Goal: Navigation & Orientation: Understand site structure

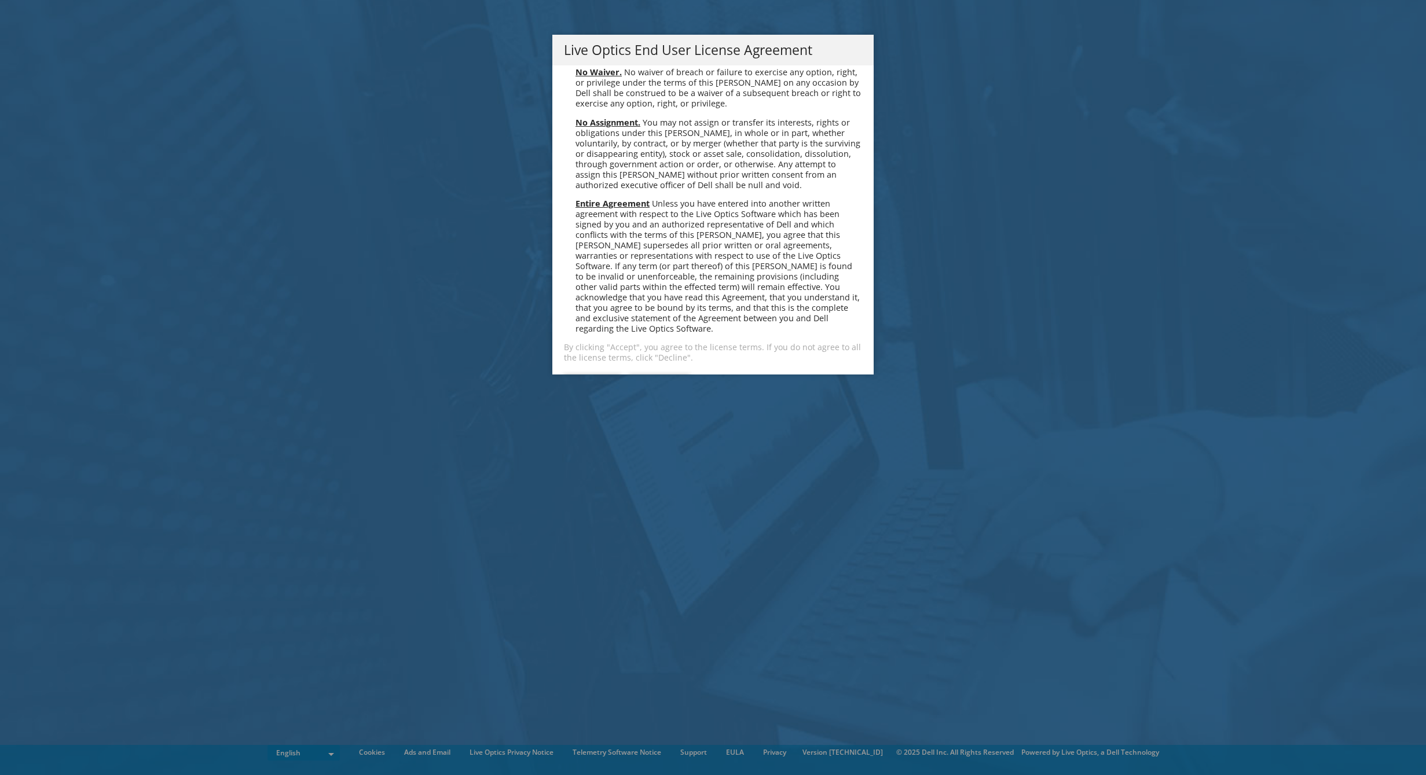
scroll to position [4377, 0]
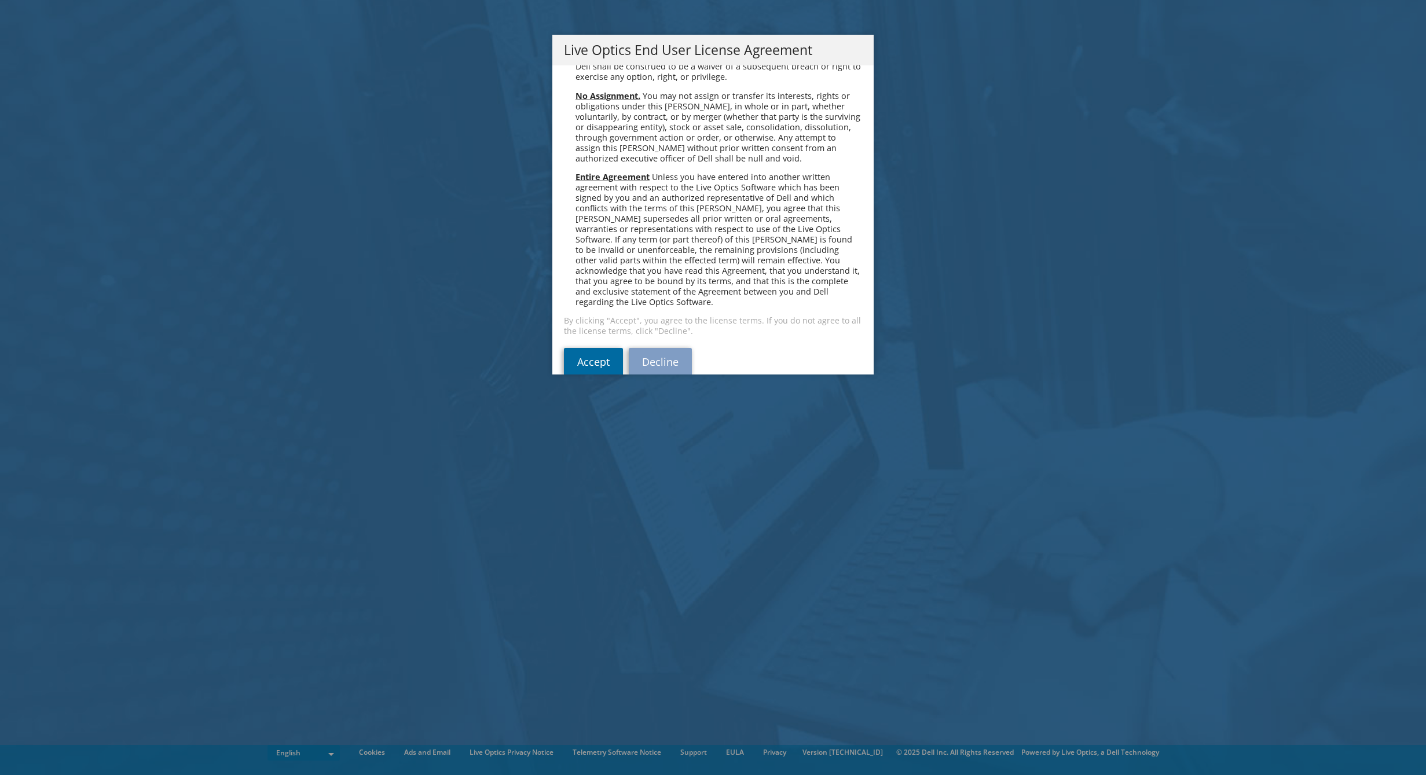
click at [595, 348] on link "Accept" at bounding box center [593, 362] width 59 height 28
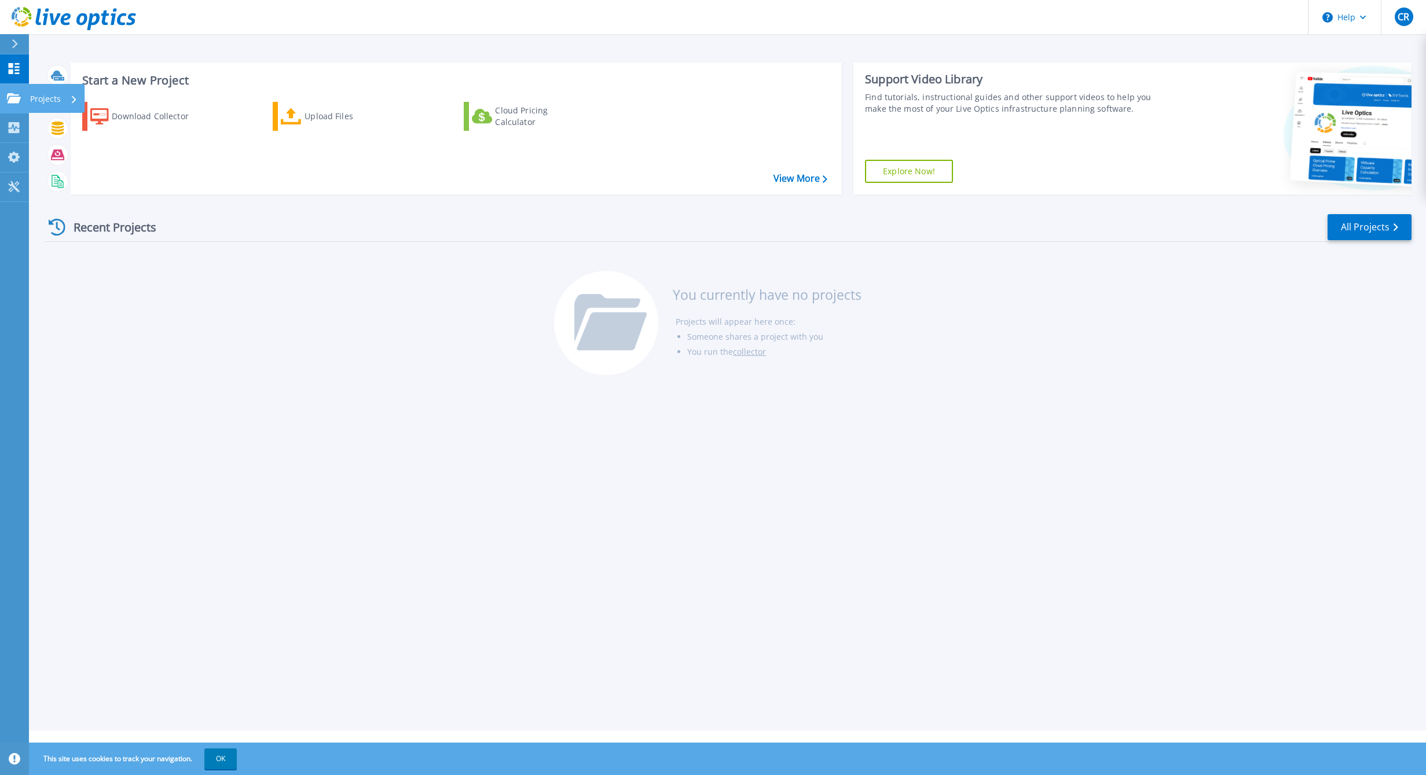
click at [16, 97] on icon at bounding box center [14, 98] width 14 height 10
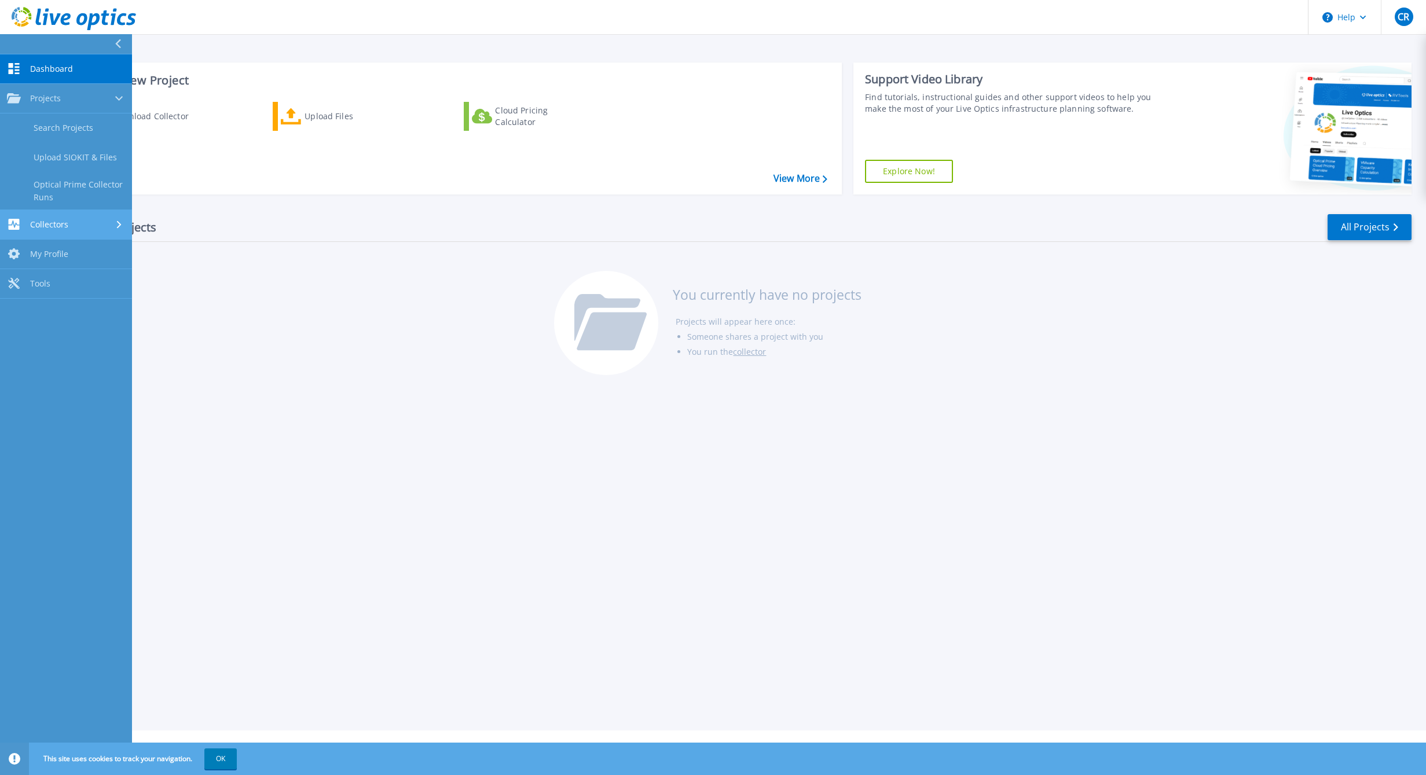
click at [74, 223] on div "Collectors" at bounding box center [66, 224] width 118 height 11
click at [91, 127] on div "Collectors" at bounding box center [66, 127] width 118 height 11
click at [92, 101] on div "Projects" at bounding box center [66, 98] width 118 height 10
click at [298, 273] on div "Recent Projects All Projects You currently have no projects Projects will appea…" at bounding box center [728, 295] width 1367 height 183
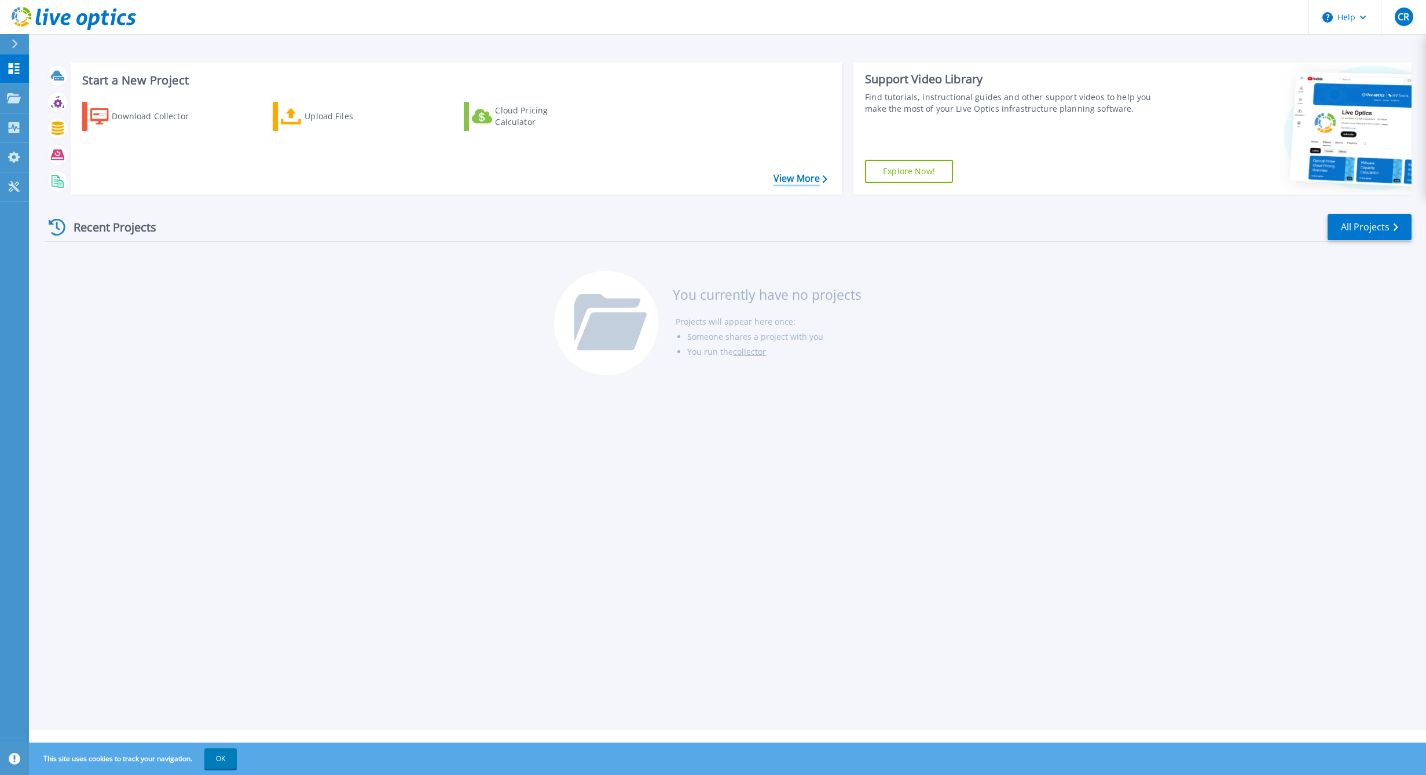
click at [799, 176] on link "View More" at bounding box center [800, 178] width 54 height 11
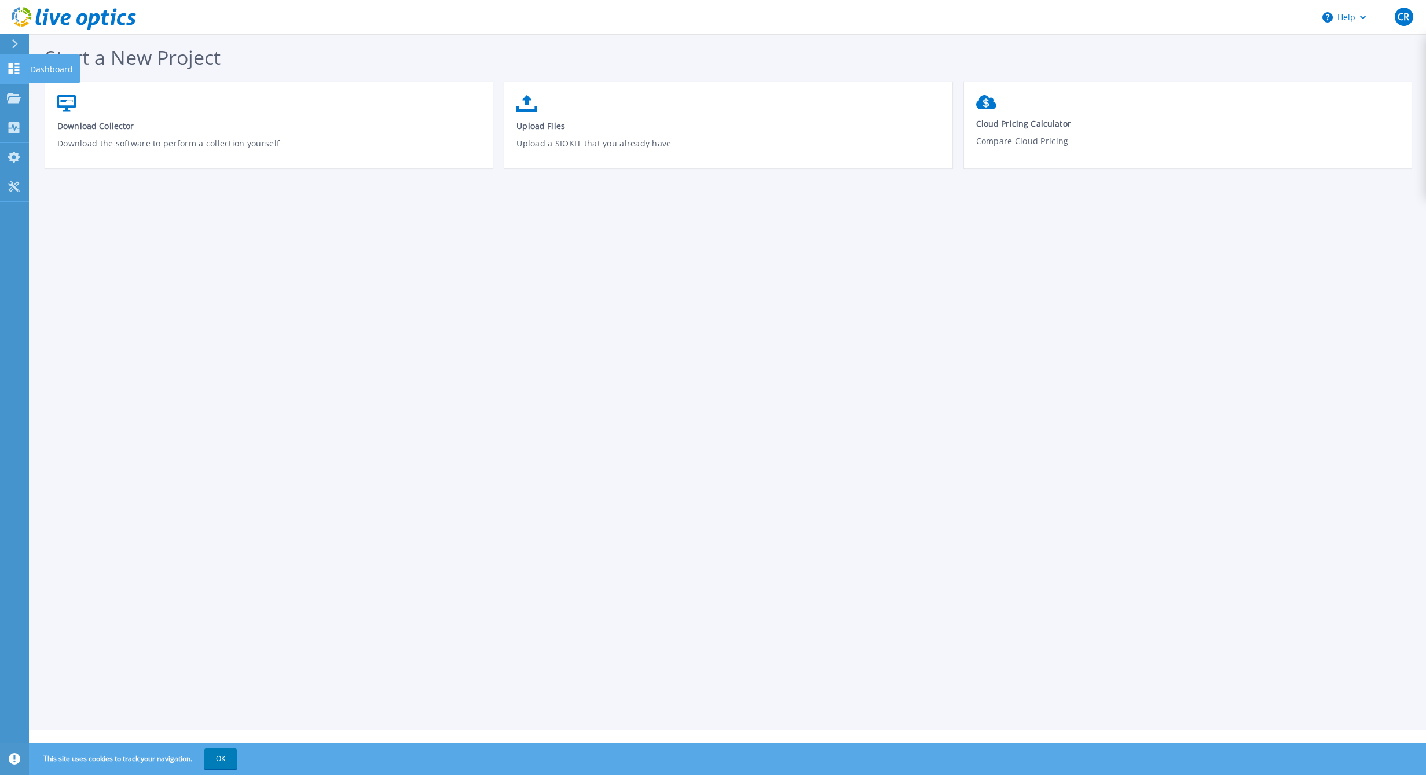
click at [3, 69] on link "Dashboard Dashboard" at bounding box center [14, 69] width 29 height 30
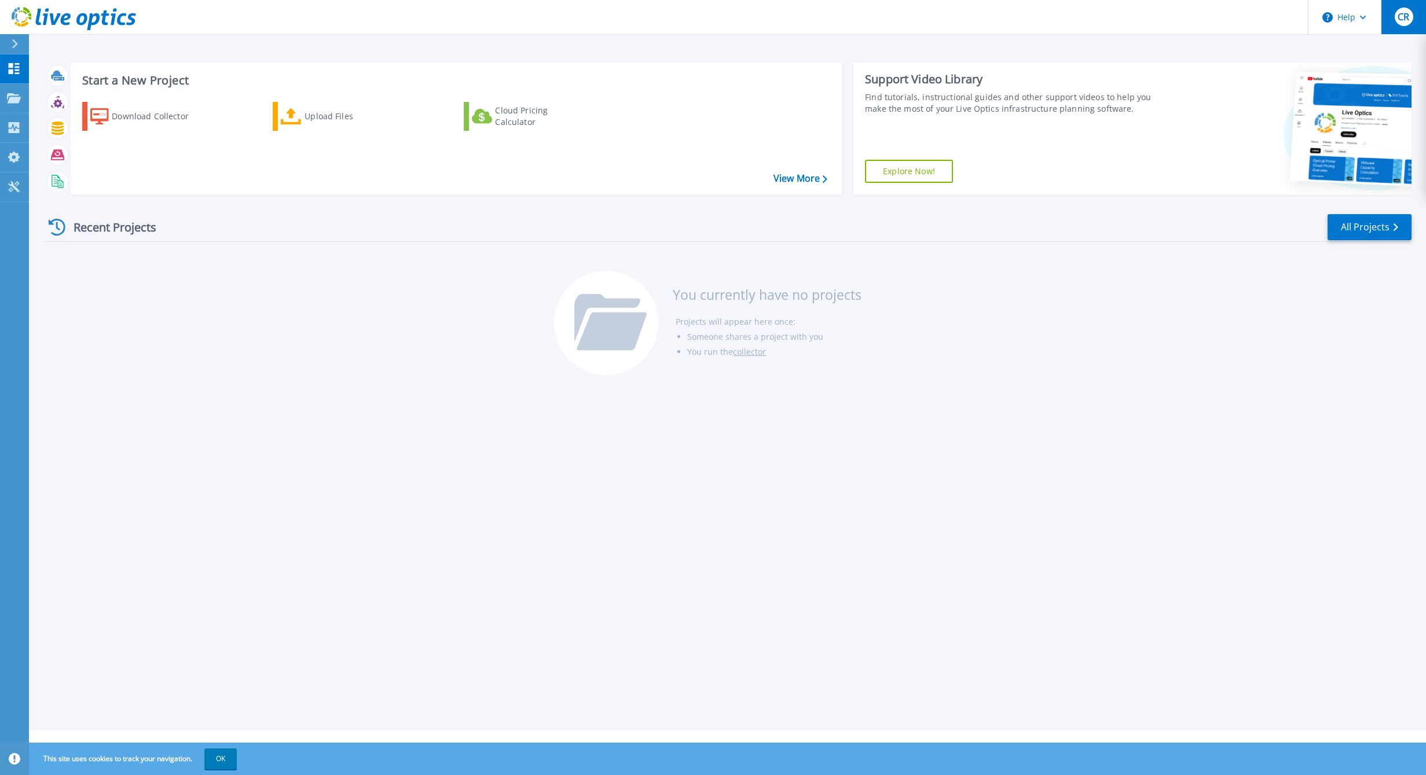
click at [1409, 19] on span "CR" at bounding box center [1403, 16] width 12 height 9
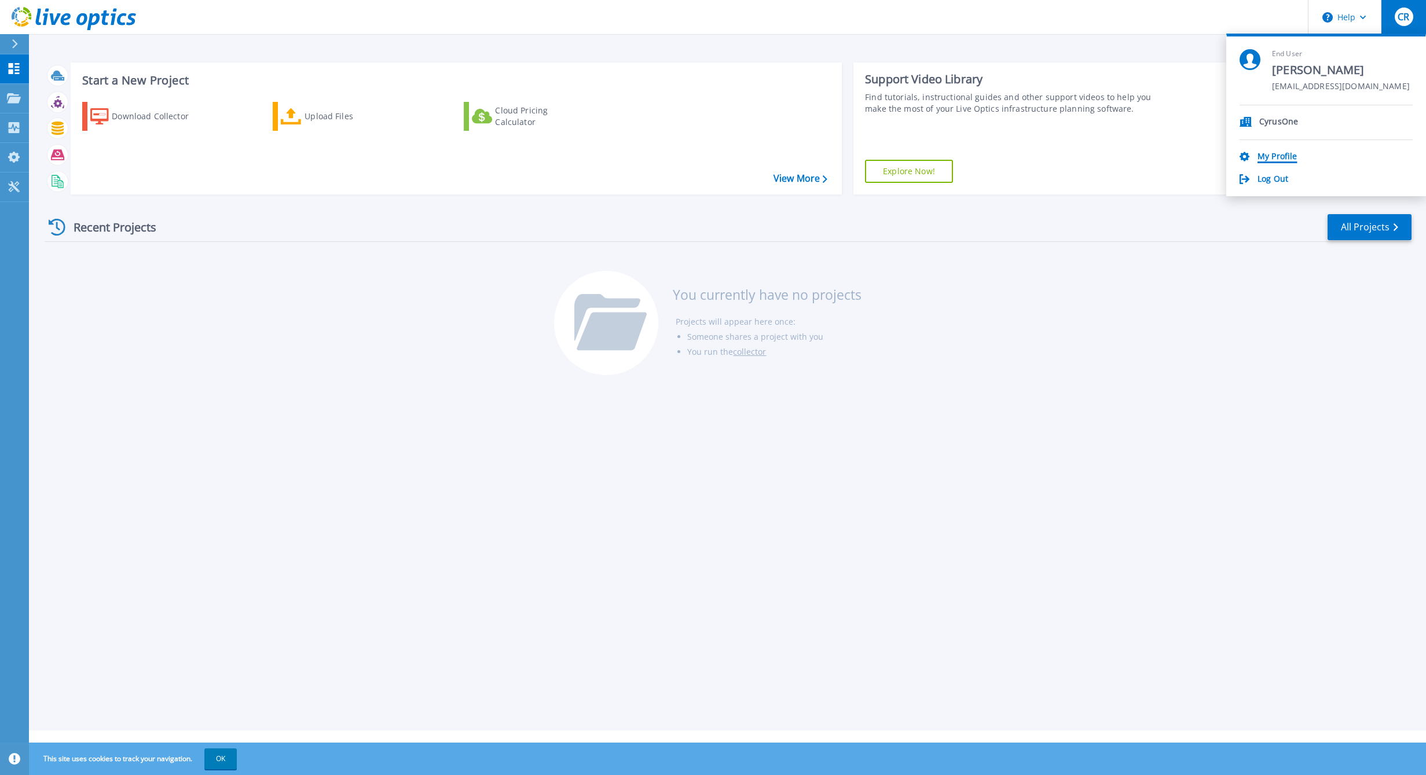
click at [1279, 158] on link "My Profile" at bounding box center [1276, 157] width 39 height 11
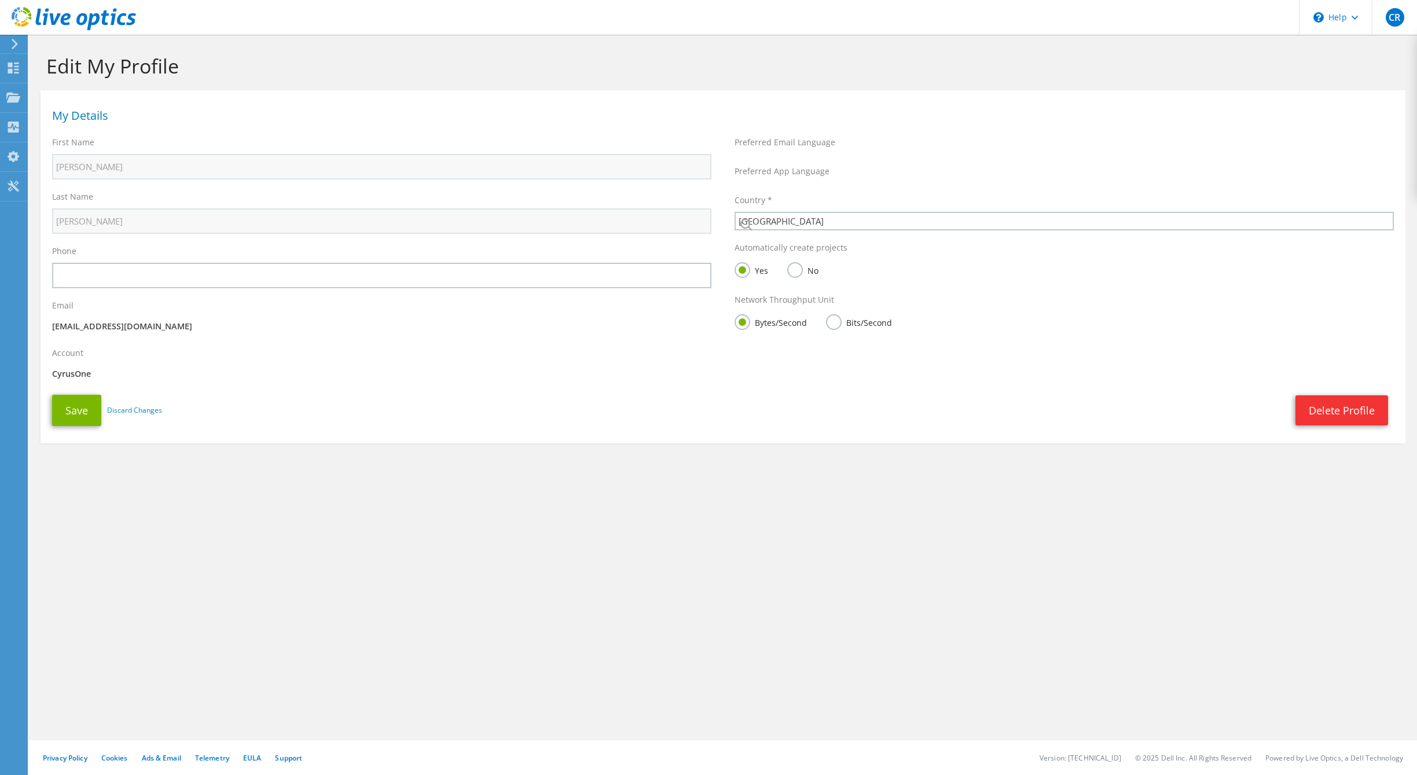
select select "224"
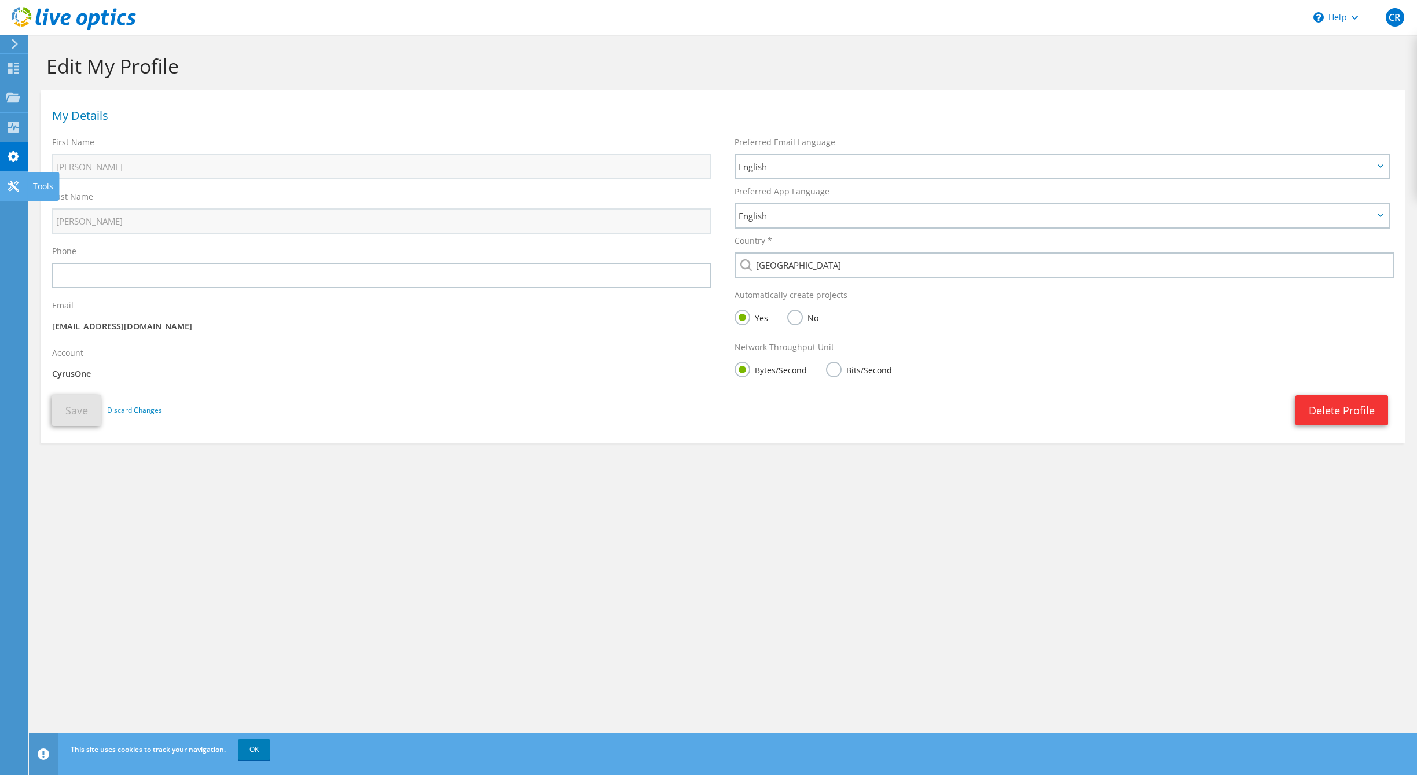
click at [14, 182] on icon at bounding box center [13, 186] width 14 height 11
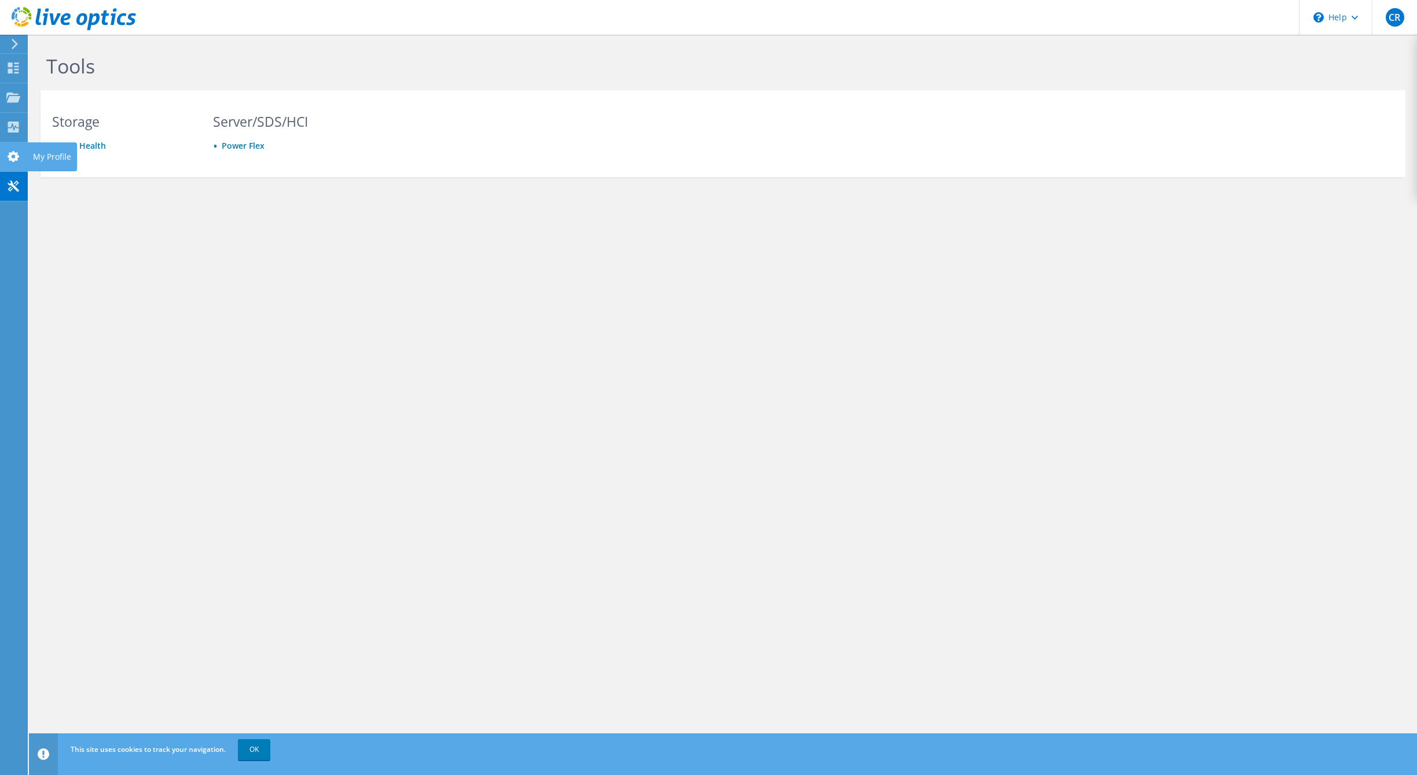
click at [17, 158] on use at bounding box center [14, 156] width 12 height 11
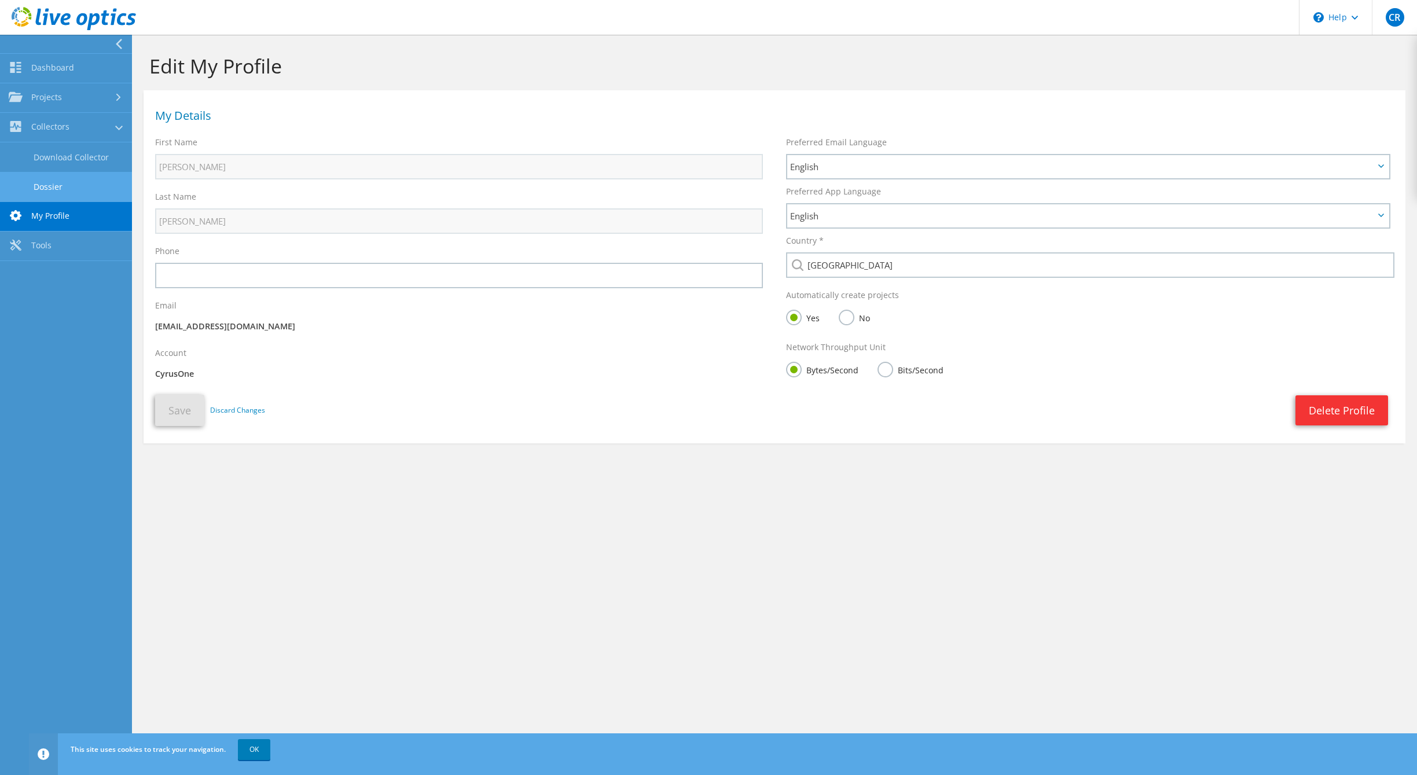
click at [61, 182] on link "Dossier" at bounding box center [66, 187] width 132 height 30
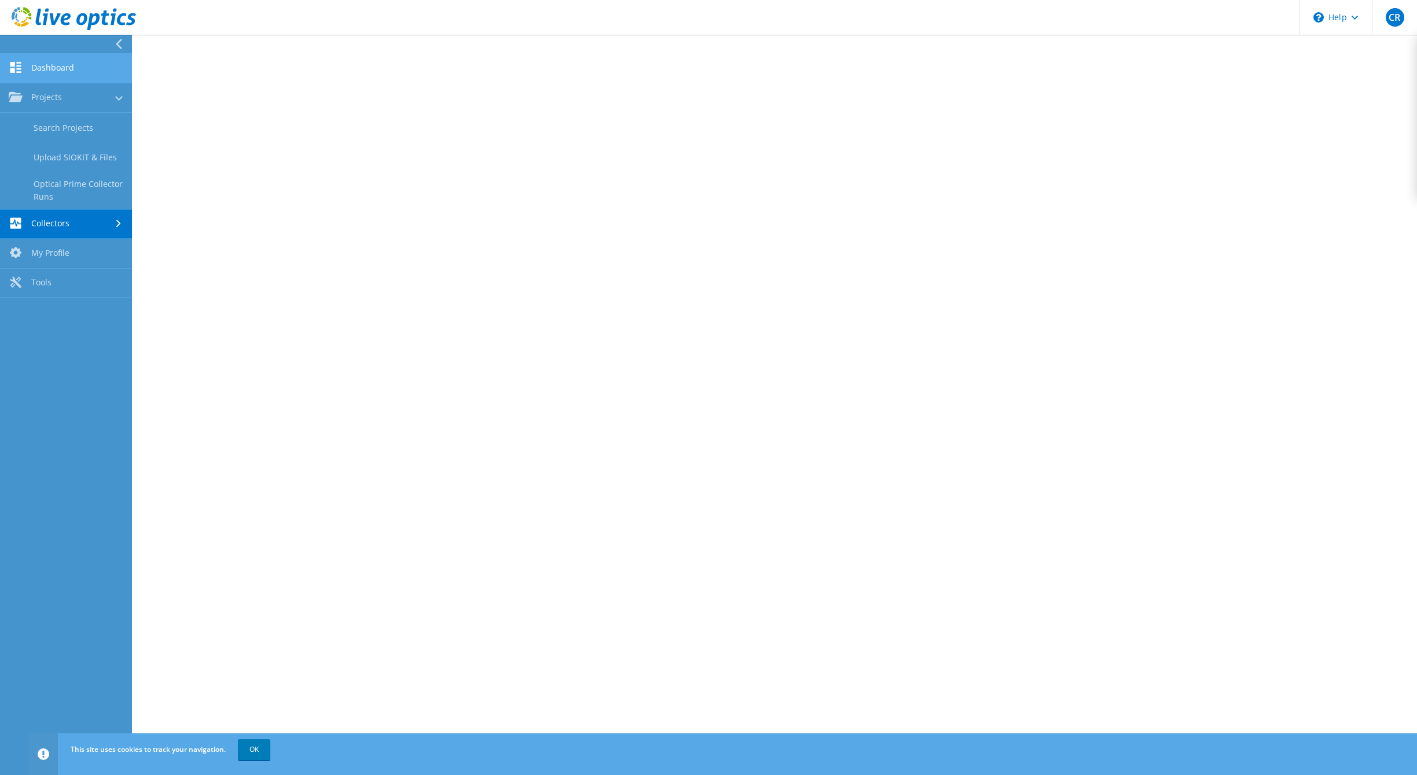
click at [82, 73] on link "Dashboard" at bounding box center [66, 69] width 132 height 30
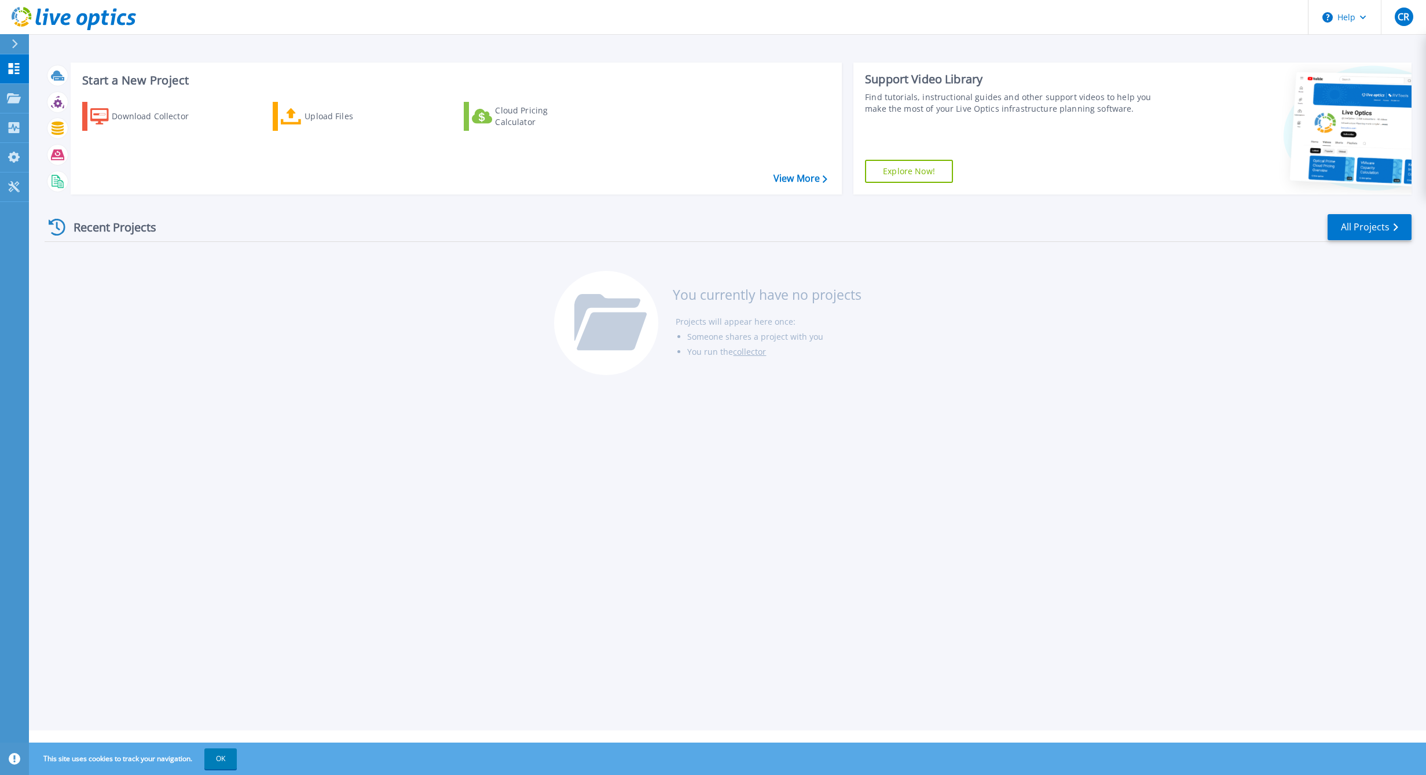
click at [266, 462] on div "Start a New Project Download Collector Upload Files Cloud Pricing Calculator Vi…" at bounding box center [727, 365] width 1397 height 730
